Goal: Information Seeking & Learning: Learn about a topic

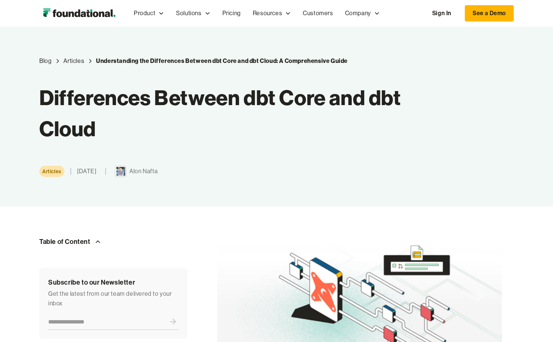
scroll to position [32, 0]
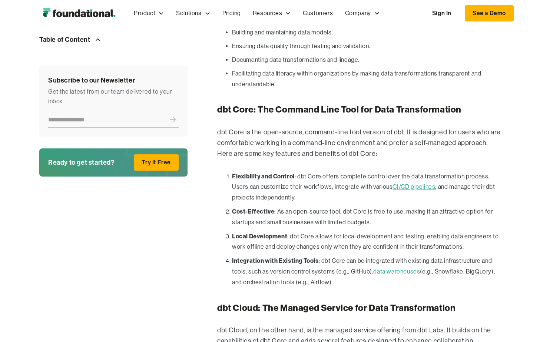
scroll to position [763, 0]
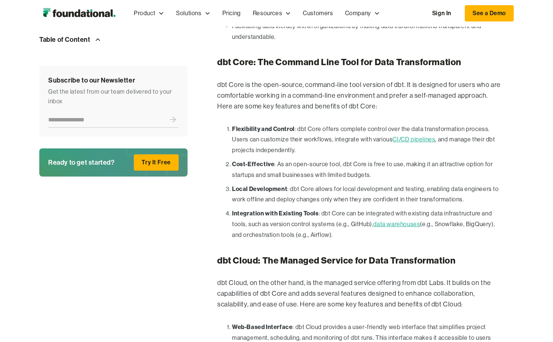
click at [500, 208] on li "Integration with Existing Tools : dbt Core can be integrated with existing data…" at bounding box center [367, 224] width 270 height 32
click at [471, 124] on li "Flexibility and Control : dbt Core offers complete control over the data transf…" at bounding box center [367, 140] width 270 height 32
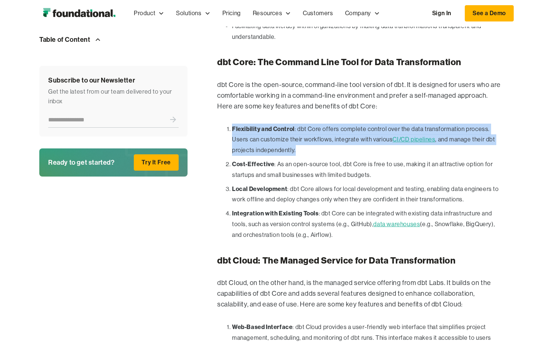
click at [466, 143] on li "Flexibility and Control : dbt Core offers complete control over the data transf…" at bounding box center [367, 140] width 270 height 32
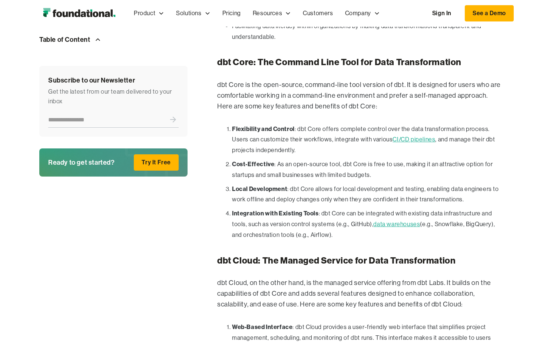
click at [466, 159] on li "Cost-Effective : As an open-source tool, dbt Core is free to use, making it an …" at bounding box center [367, 170] width 270 height 22
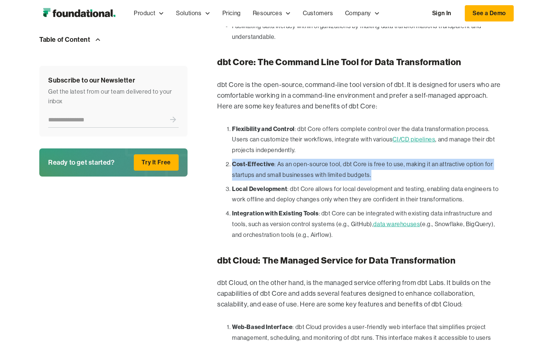
click at [466, 159] on li "Cost-Effective : As an open-source tool, dbt Core is free to use, making it an …" at bounding box center [367, 170] width 270 height 22
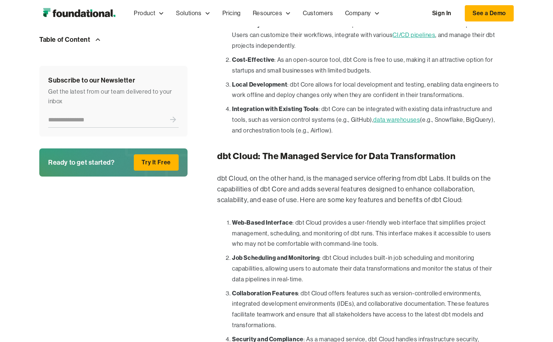
scroll to position [879, 0]
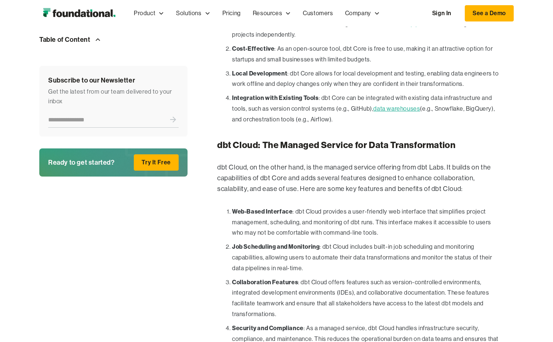
click at [466, 162] on p "dbt Cloud, on the other hand, is the managed service offering from dbt Labs. It…" at bounding box center [359, 178] width 285 height 32
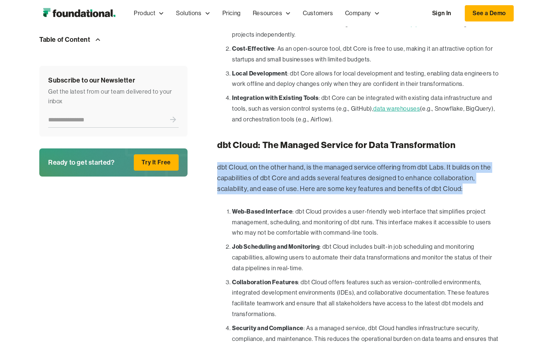
click at [464, 162] on p "dbt Cloud, on the other hand, is the managed service offering from dbt Labs. It…" at bounding box center [359, 178] width 285 height 32
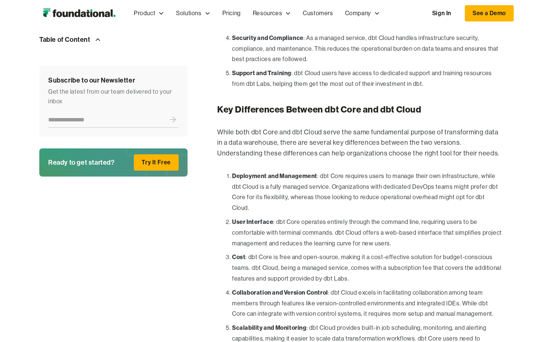
scroll to position [1173, 0]
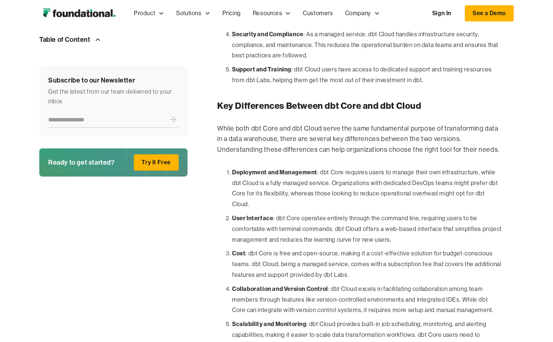
click at [469, 167] on li "Deployment and Management : dbt Core requires users to manage their own infrast…" at bounding box center [367, 188] width 270 height 43
click at [470, 146] on div "In [DATE] data-driven world, the quality of data is paramount. With organizatio…" at bounding box center [359, 249] width 285 height 2057
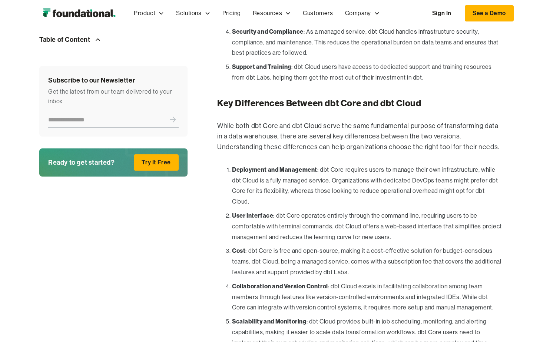
scroll to position [1173, 0]
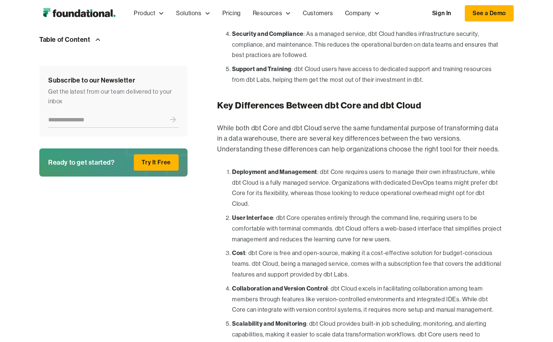
click at [470, 146] on div "In [DATE] data-driven world, the quality of data is paramount. With organizatio…" at bounding box center [359, 248] width 285 height 2057
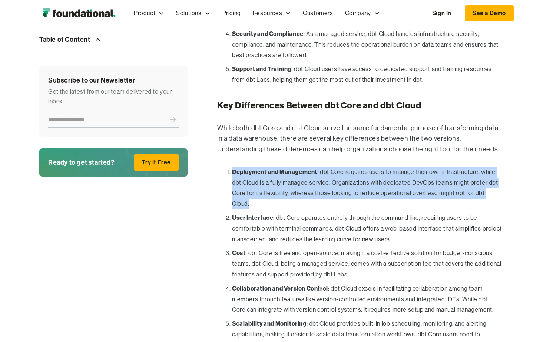
click at [470, 146] on div "In [DATE] data-driven world, the quality of data is paramount. With organizatio…" at bounding box center [359, 248] width 285 height 2057
click at [468, 142] on p "While both dbt Core and dbt Cloud serve the same fundamental purpose of transfo…" at bounding box center [359, 139] width 285 height 32
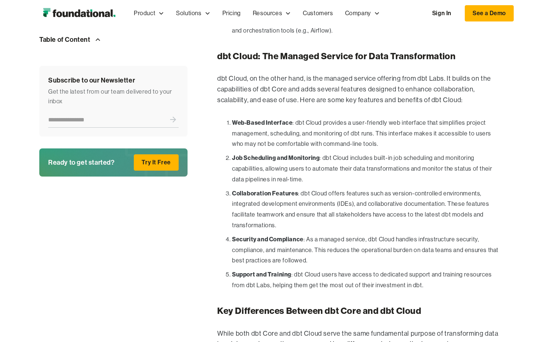
scroll to position [957, 0]
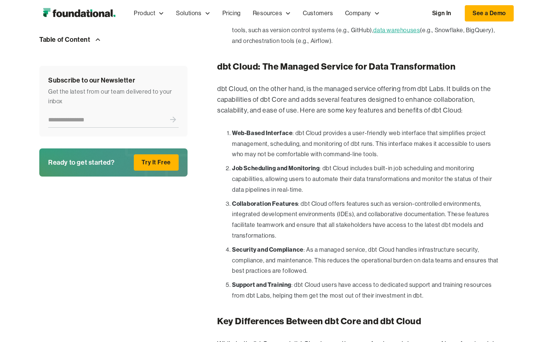
click at [468, 142] on li "Web-Based Interface : dbt Cloud provides a user-friendly web interface that sim…" at bounding box center [367, 144] width 270 height 32
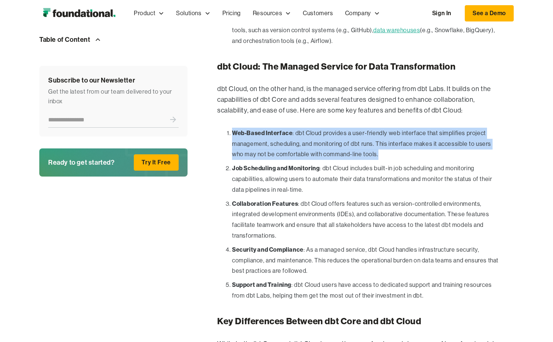
click at [468, 142] on li "Web-Based Interface : dbt Cloud provides a user-friendly web interface that sim…" at bounding box center [367, 144] width 270 height 32
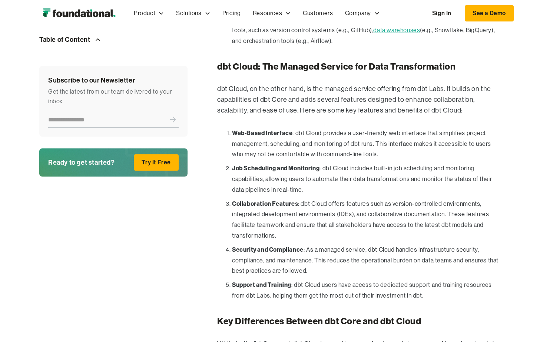
click at [454, 163] on li "Job Scheduling and Monitoring : dbt Cloud includes built-in job scheduling and …" at bounding box center [367, 179] width 270 height 32
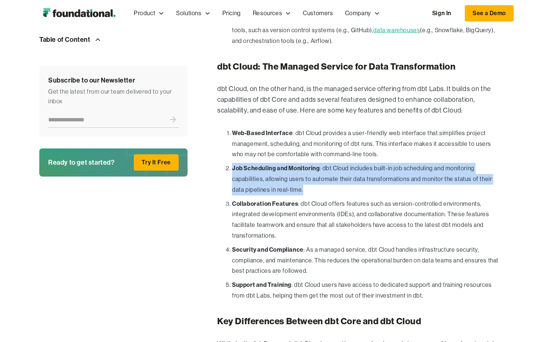
click at [449, 183] on li "Job Scheduling and Monitoring : dbt Cloud includes built-in job scheduling and …" at bounding box center [367, 179] width 270 height 32
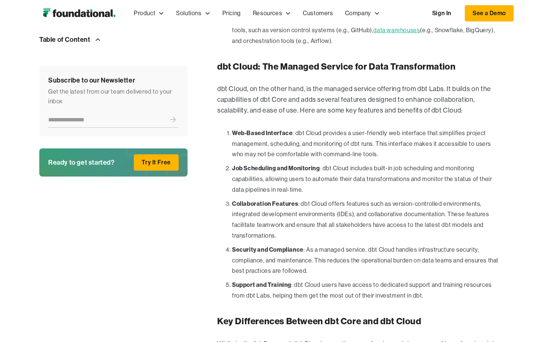
click at [449, 183] on li "Job Scheduling and Monitoring : dbt Cloud includes built-in job scheduling and …" at bounding box center [367, 179] width 270 height 32
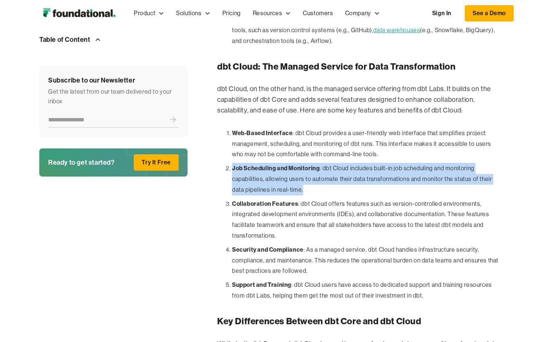
click at [448, 199] on li "Collaboration Features : dbt Cloud offers features such as version-controlled e…" at bounding box center [367, 220] width 270 height 43
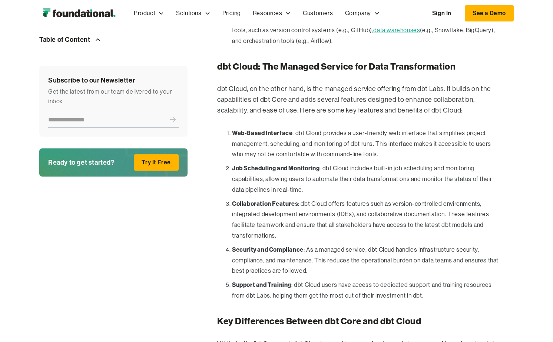
click at [448, 199] on li "Collaboration Features : dbt Cloud offers features such as version-controlled e…" at bounding box center [367, 220] width 270 height 43
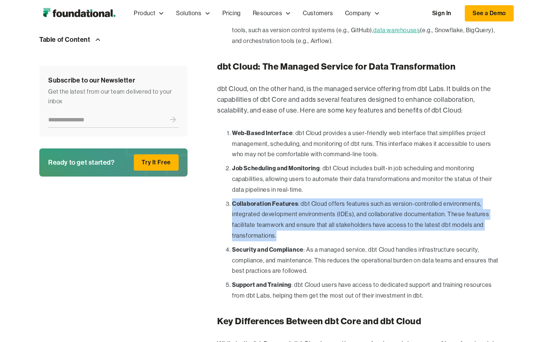
click at [447, 199] on li "Collaboration Features : dbt Cloud offers features such as version-controlled e…" at bounding box center [367, 220] width 270 height 43
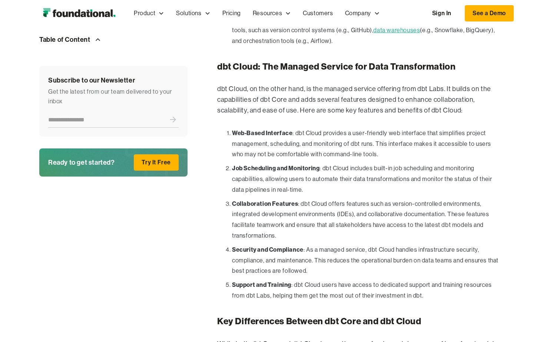
click at [452, 183] on li "Job Scheduling and Monitoring : dbt Cloud includes built-in job scheduling and …" at bounding box center [367, 179] width 270 height 32
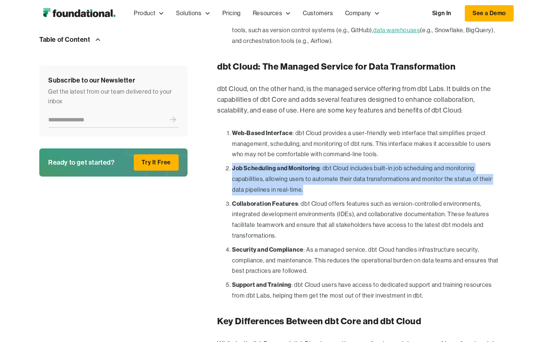
click at [452, 183] on li "Job Scheduling and Monitoring : dbt Cloud includes built-in job scheduling and …" at bounding box center [367, 179] width 270 height 32
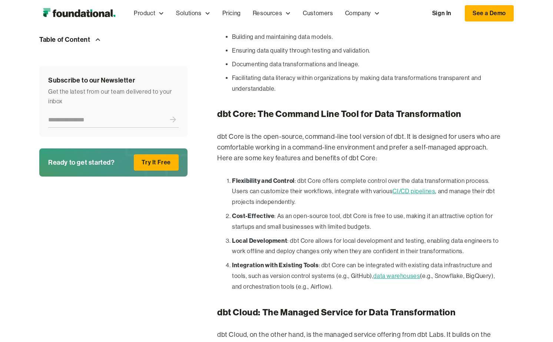
scroll to position [709, 0]
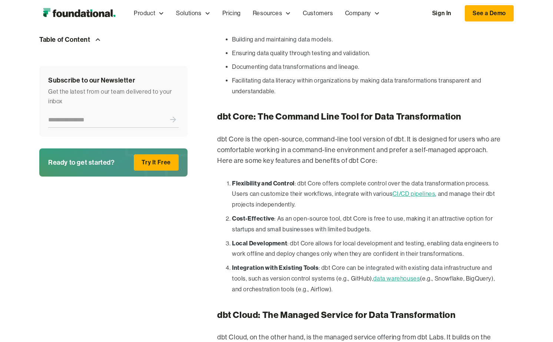
click at [452, 183] on li "Flexibility and Control : dbt Core offers complete control over the data transf…" at bounding box center [367, 194] width 270 height 32
click at [449, 196] on li "Flexibility and Control : dbt Core offers complete control over the data transf…" at bounding box center [367, 194] width 270 height 32
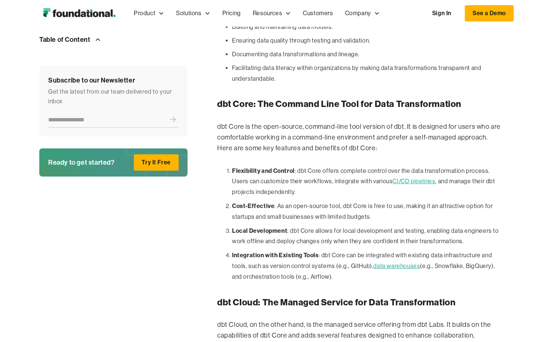
scroll to position [726, 0]
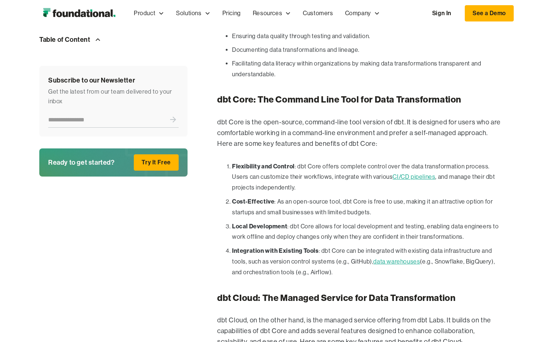
click at [449, 196] on li "Cost-Effective : As an open-source tool, dbt Core is free to use, making it an …" at bounding box center [367, 207] width 270 height 22
click at [313, 164] on li "Flexibility and Control : dbt Core offers complete control over the data transf…" at bounding box center [367, 177] width 270 height 32
